Goal: Book appointment/travel/reservation

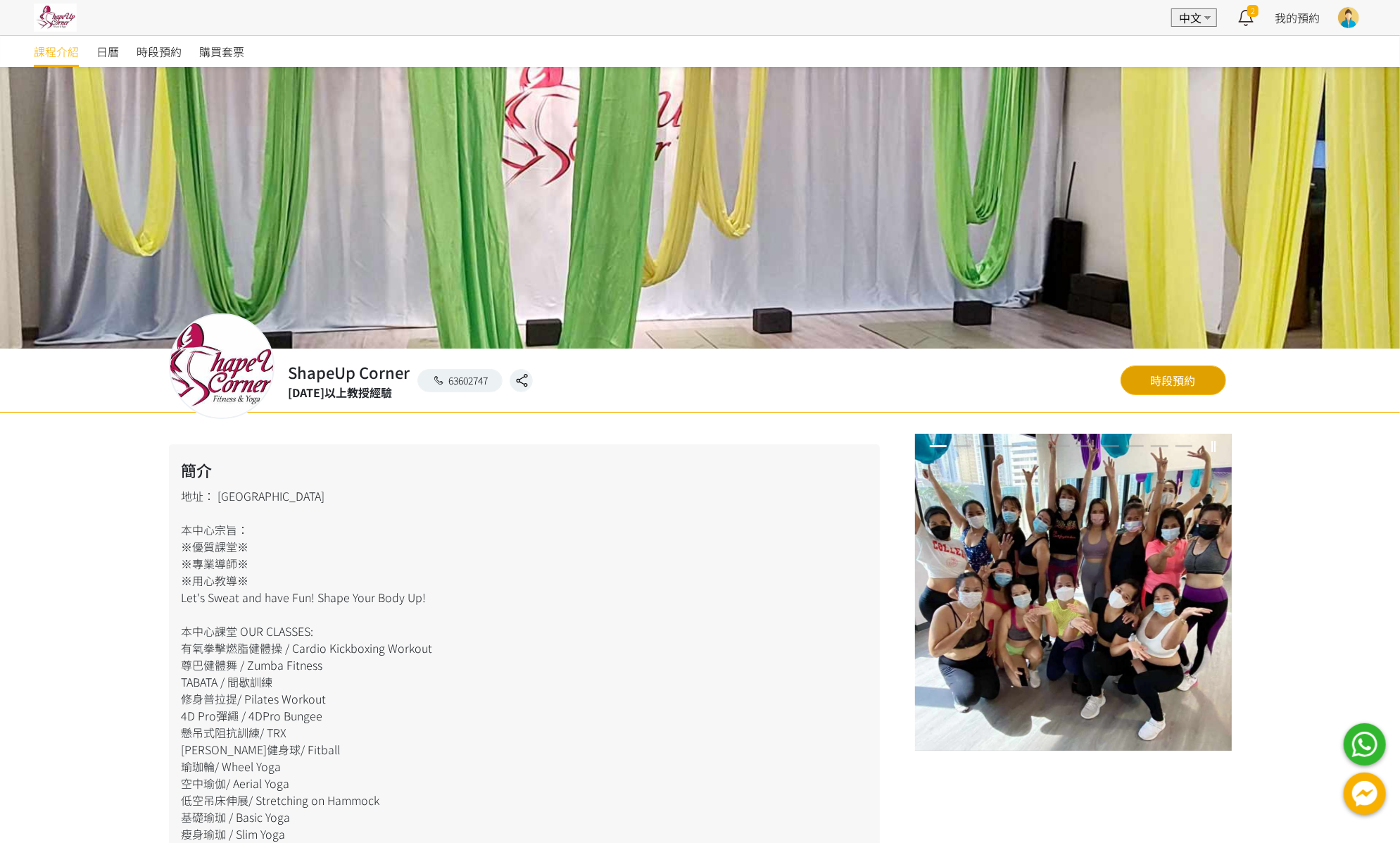
click at [1170, 382] on link "時段預約" at bounding box center [1172, 380] width 105 height 30
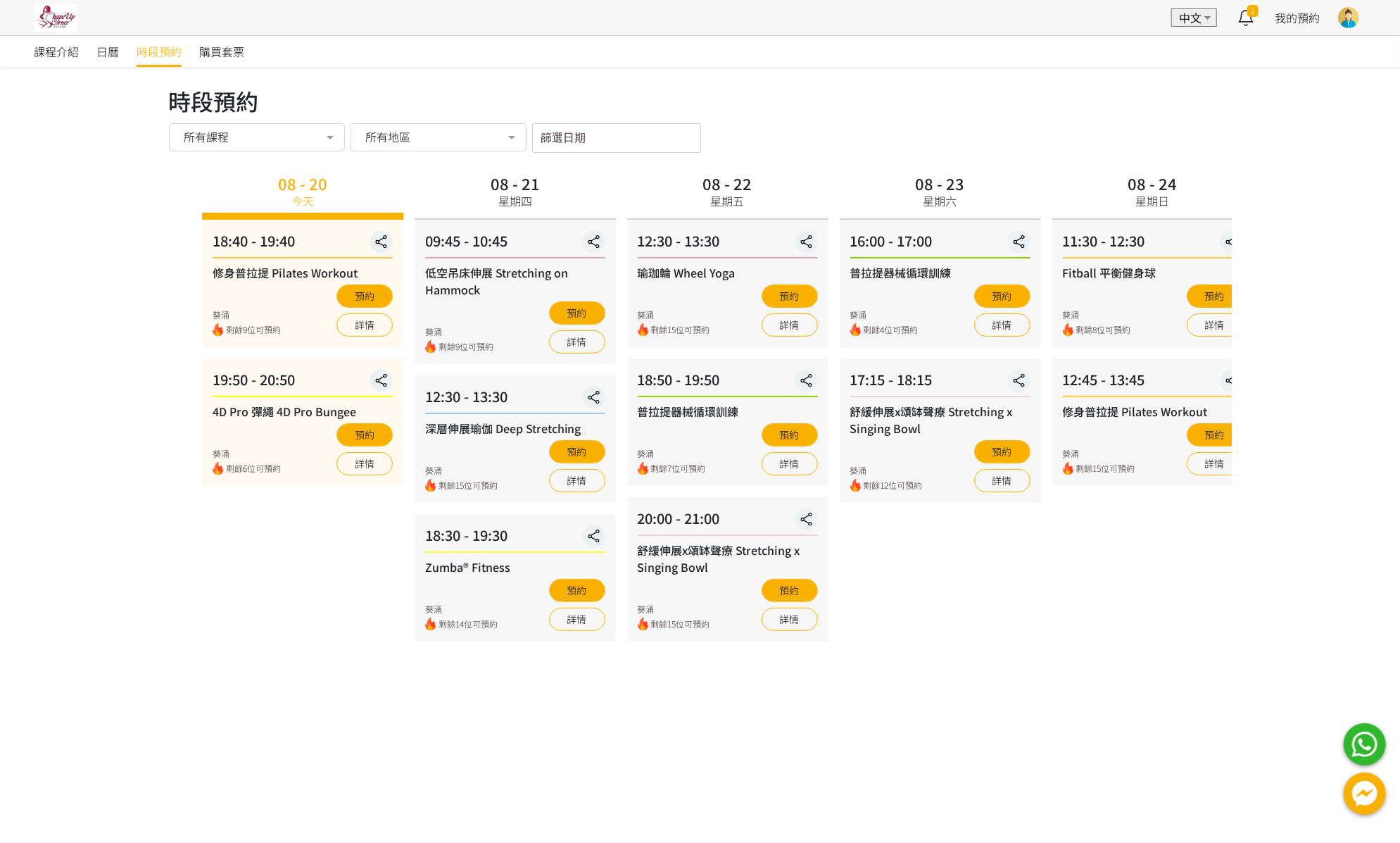
drag, startPoint x: 414, startPoint y: 432, endPoint x: 469, endPoint y: 428, distance: 55.1
click at [469, 428] on div "深層伸展瑜伽 Deep Stretching" at bounding box center [515, 428] width 180 height 17
drag, startPoint x: 404, startPoint y: 429, endPoint x: 458, endPoint y: 429, distance: 54.0
click at [458, 429] on div "深層伸展瑜伽 Deep Stretching" at bounding box center [514, 428] width 180 height 17
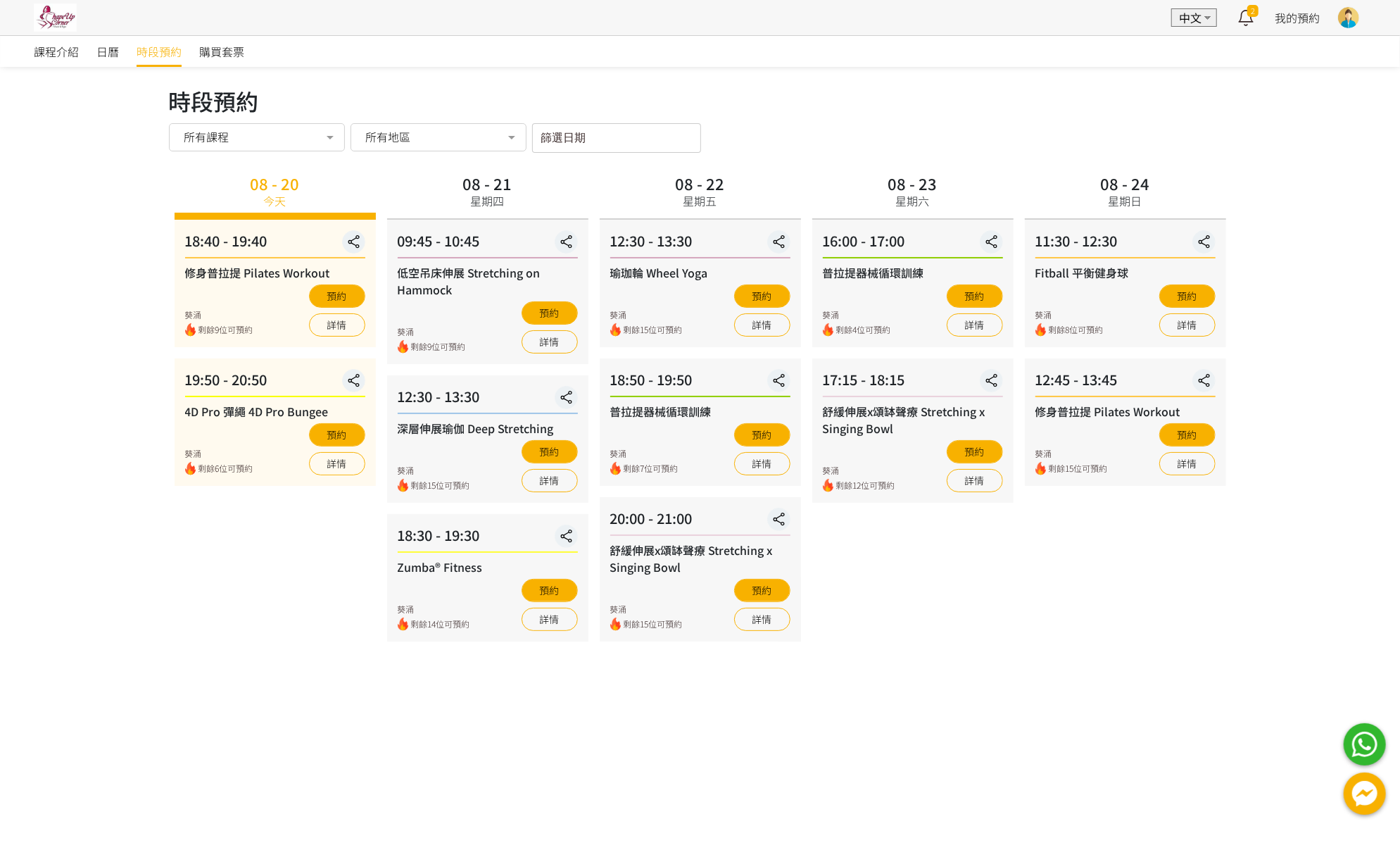
click at [583, 138] on input "篩選日期" at bounding box center [617, 138] width 169 height 30
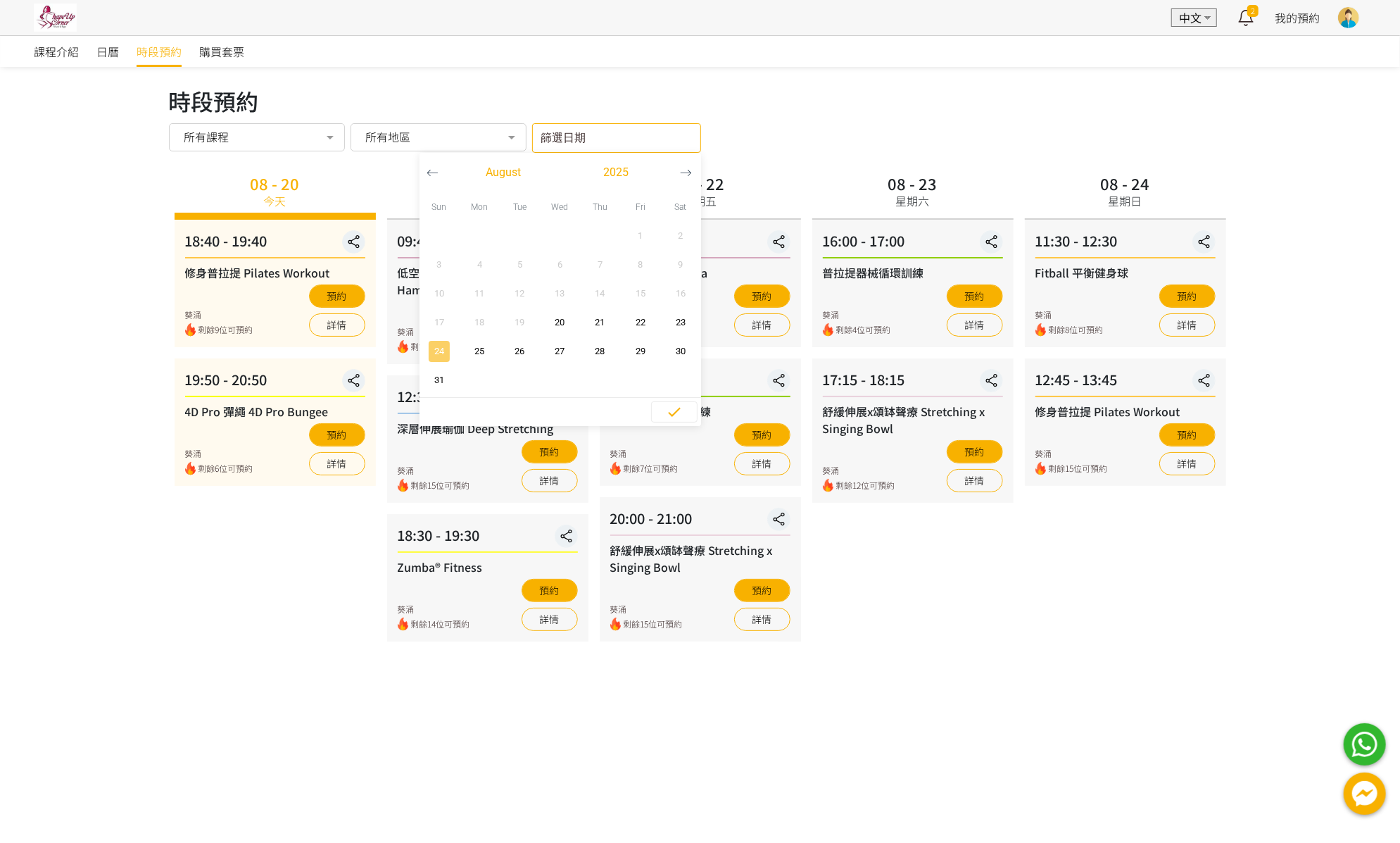
click at [444, 348] on span "24" at bounding box center [439, 351] width 32 height 14
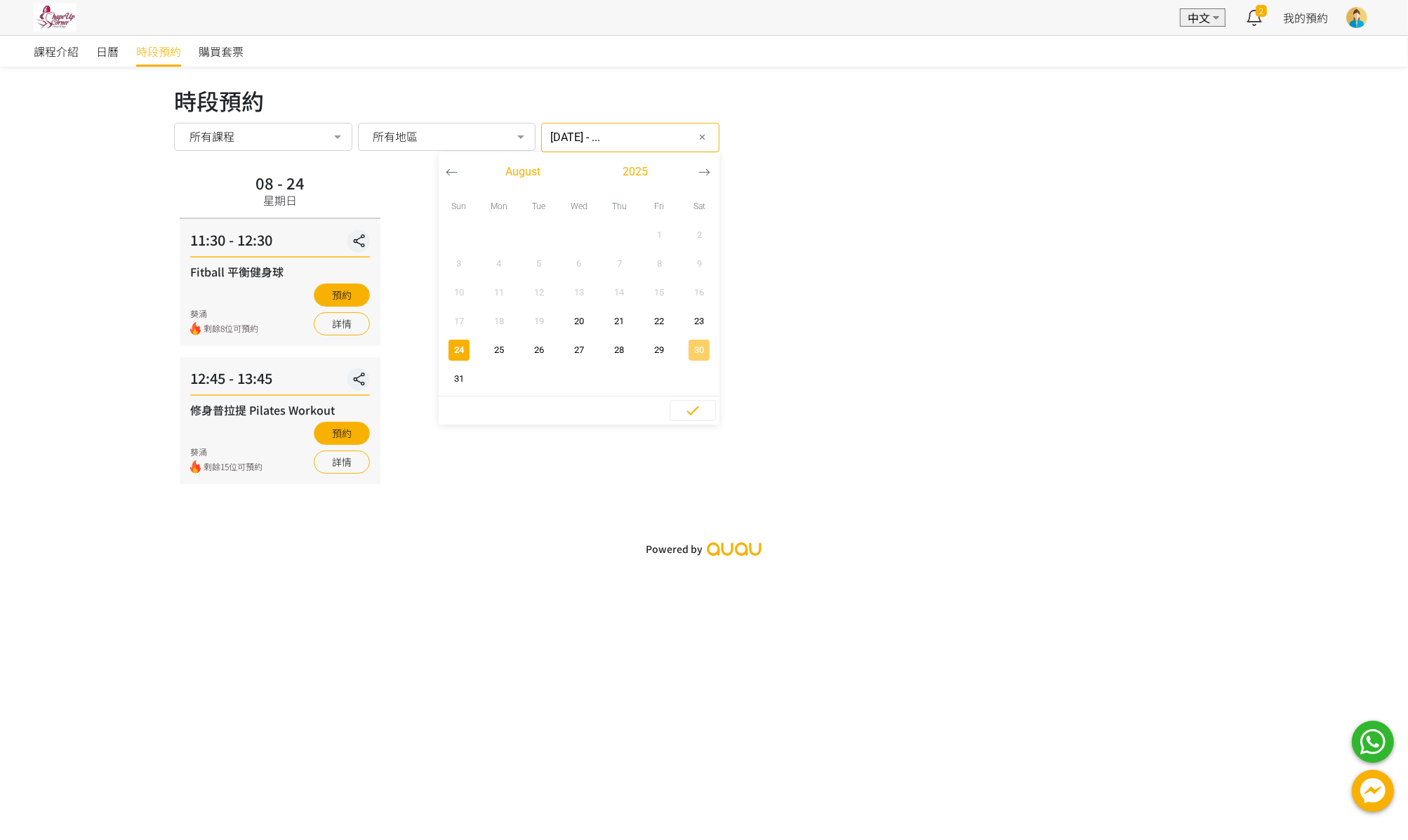
click at [683, 348] on span "30" at bounding box center [699, 350] width 31 height 14
type input "2025-08-24 - 2025-08-30"
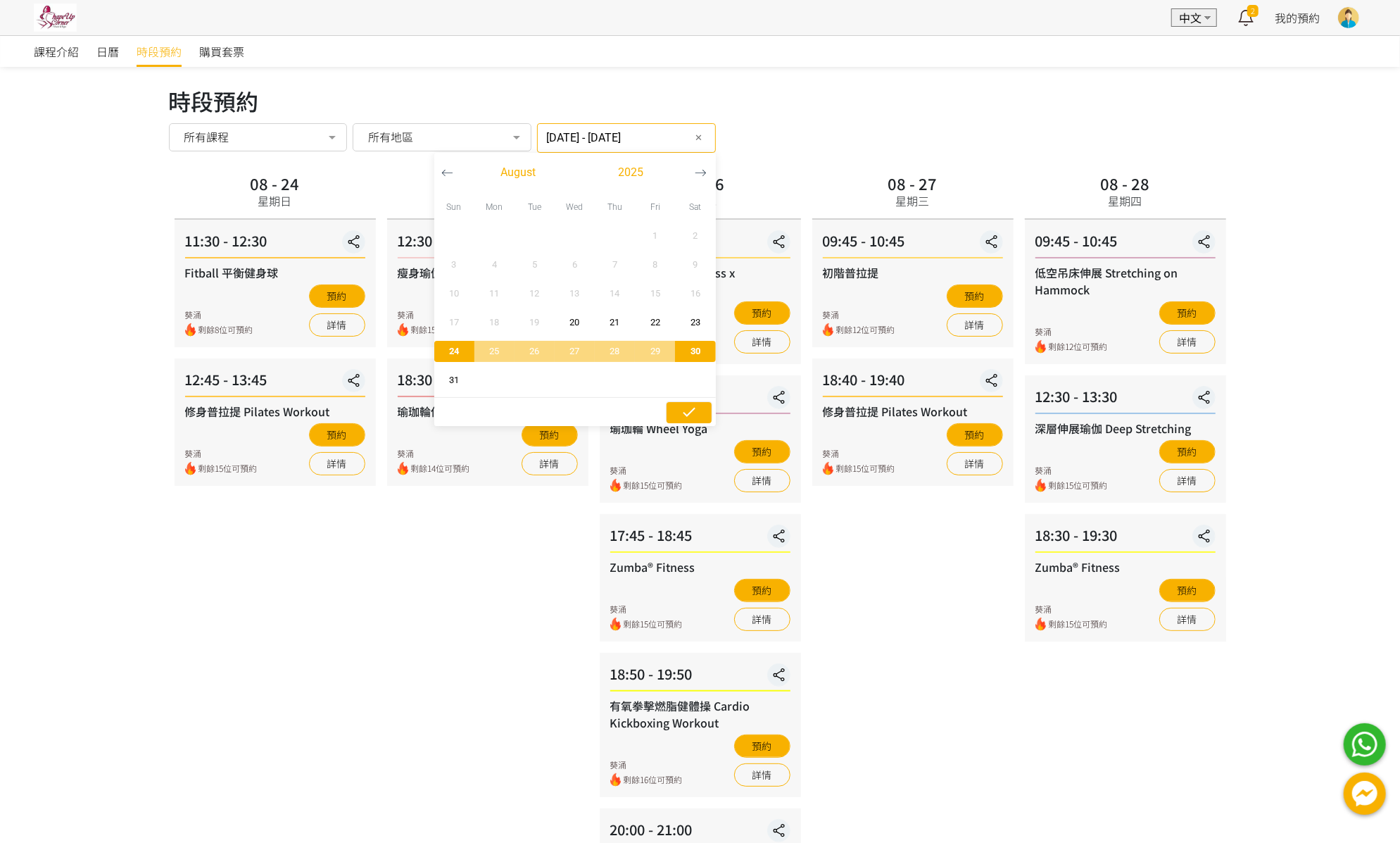
click at [681, 412] on icon "button" at bounding box center [689, 412] width 17 height 17
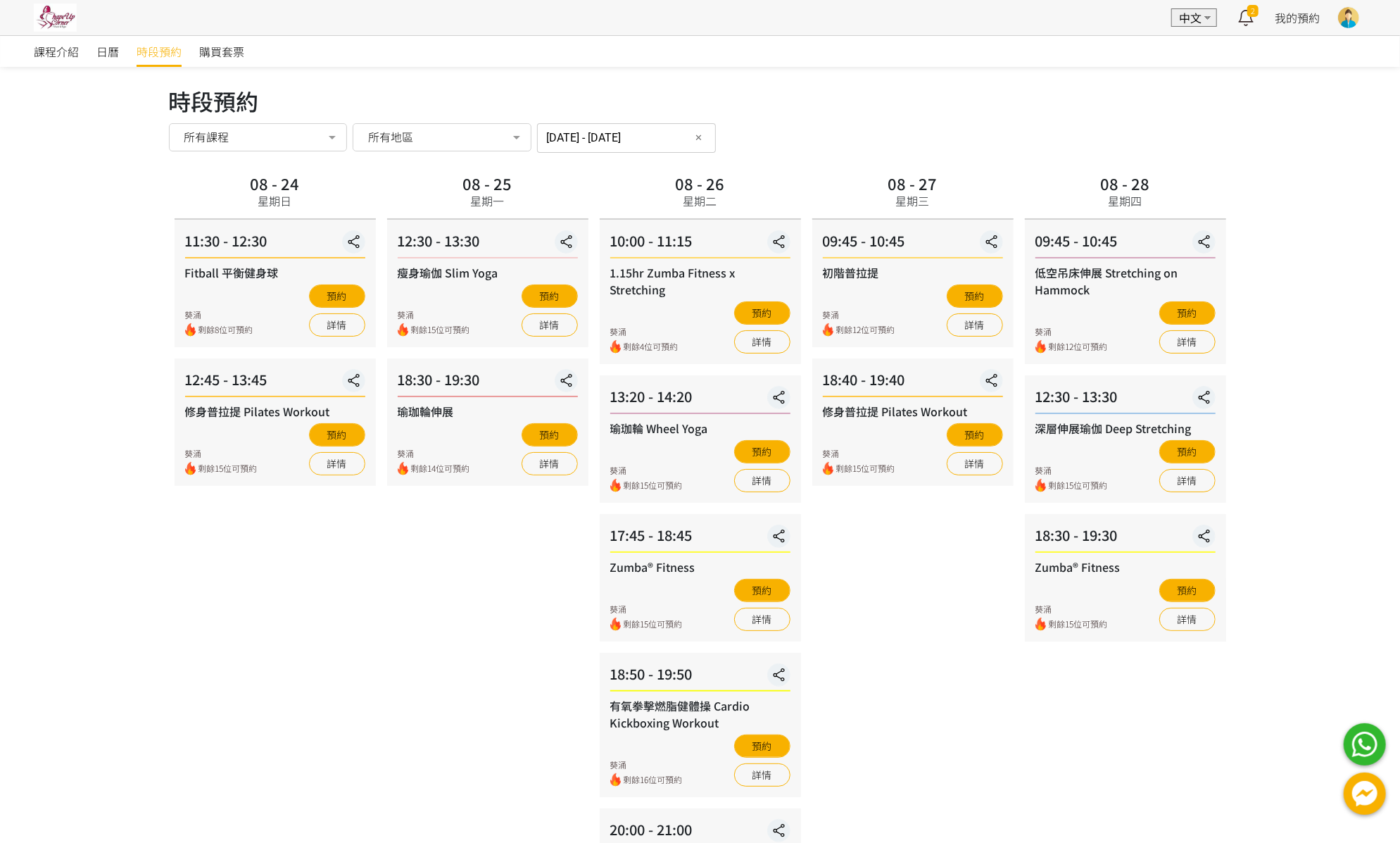
drag, startPoint x: 879, startPoint y: 627, endPoint x: 880, endPoint y: 618, distance: 9.1
click at [879, 627] on div "08 - 27 星期三 09:45 - 10:45 初階普拉提 葵涌 剩餘12位可預約 預約 詳情 18:40 - 19:40 修身普拉提 Pilates W…" at bounding box center [913, 552] width 212 height 766
